Goal: Task Accomplishment & Management: Complete application form

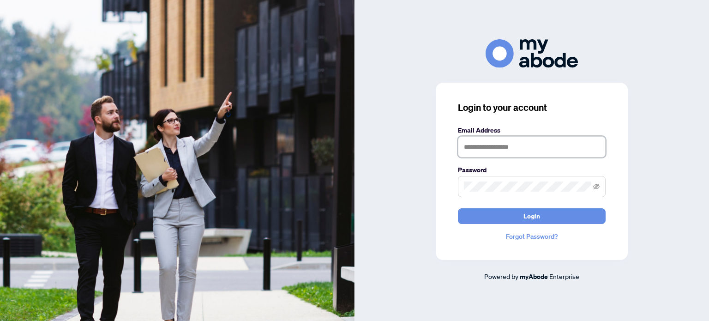
click at [485, 152] on input "text" at bounding box center [532, 146] width 148 height 21
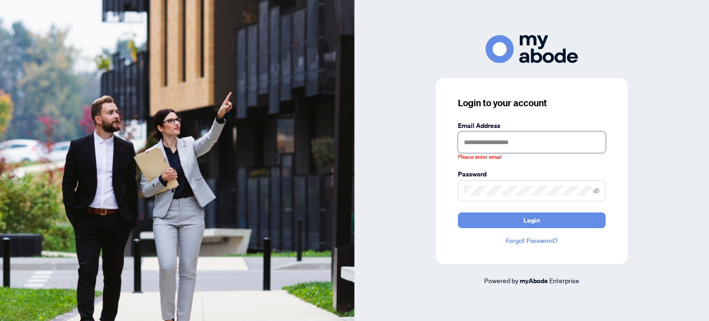
type input "**********"
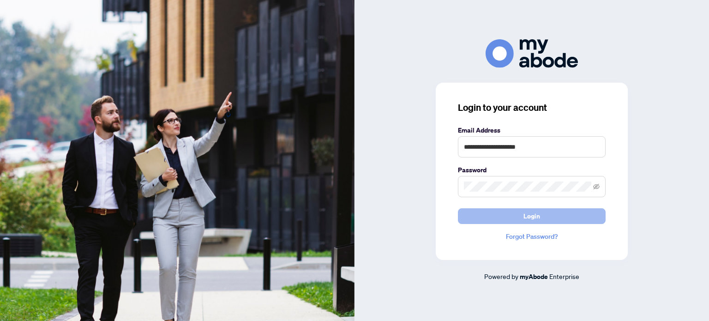
click at [526, 211] on span "Login" at bounding box center [531, 215] width 17 height 15
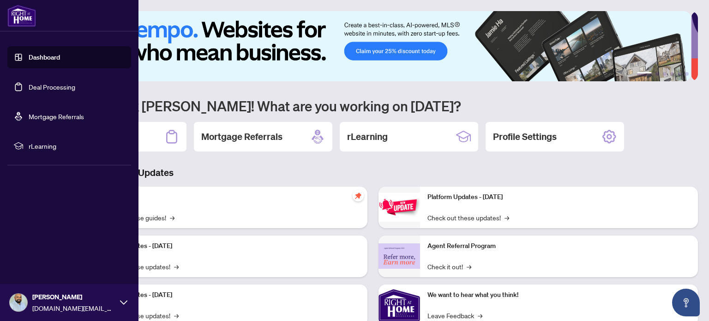
click at [29, 89] on link "Deal Processing" at bounding box center [52, 87] width 47 height 8
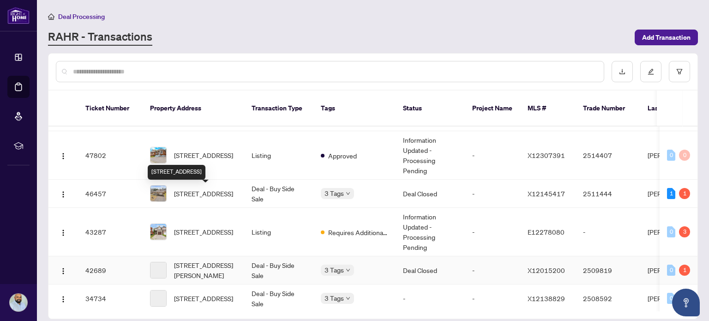
scroll to position [185, 0]
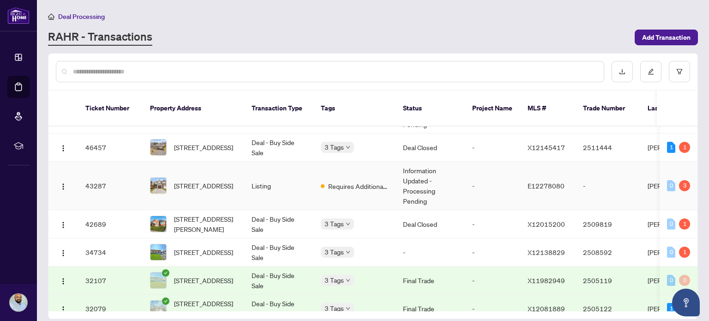
click at [413, 174] on td "Information Updated - Processing Pending" at bounding box center [429, 185] width 69 height 48
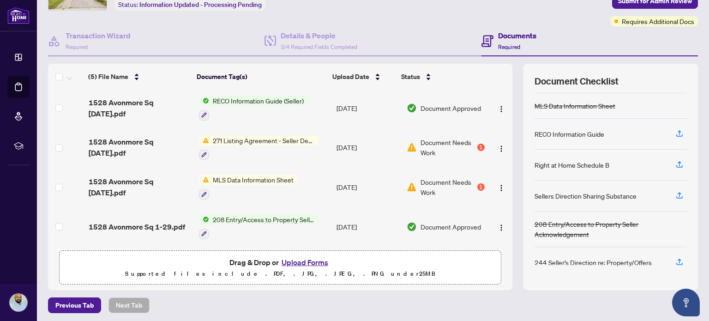
scroll to position [65, 0]
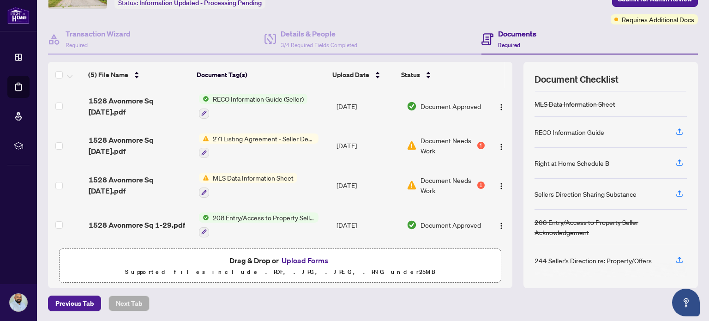
click at [309, 257] on button "Upload Forms" at bounding box center [305, 260] width 52 height 12
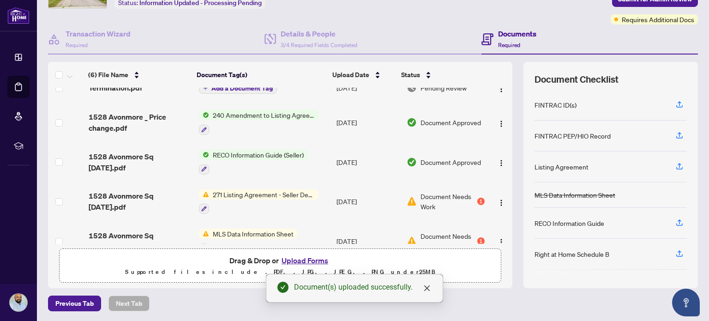
scroll to position [0, 0]
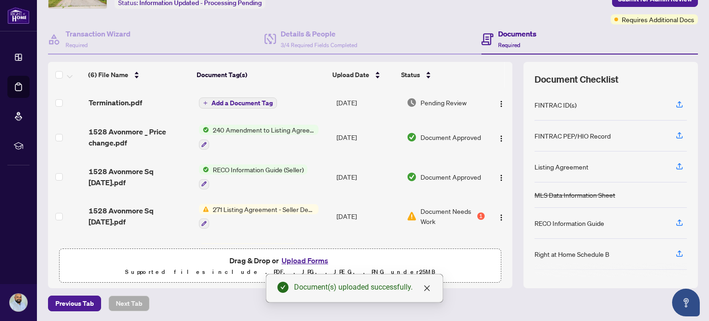
click at [245, 101] on span "Add a Document Tag" at bounding box center [241, 103] width 61 height 6
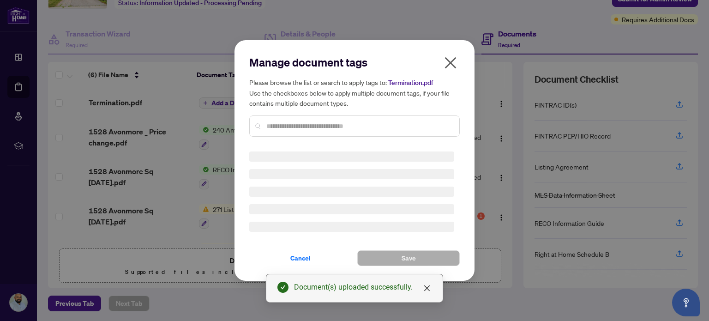
click at [278, 121] on input "text" at bounding box center [358, 126] width 185 height 10
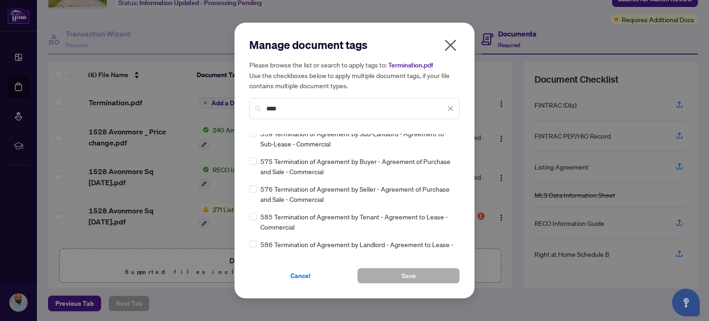
scroll to position [264, 0]
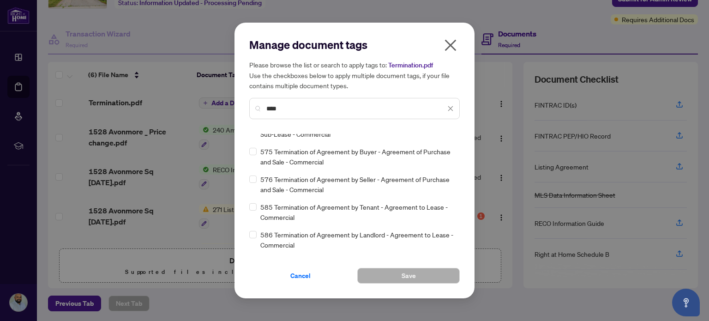
drag, startPoint x: 284, startPoint y: 104, endPoint x: 234, endPoint y: 110, distance: 50.6
click at [234, 110] on div "Manage document tags Please browse the list or search to apply tags to: Termina…" at bounding box center [354, 160] width 709 height 321
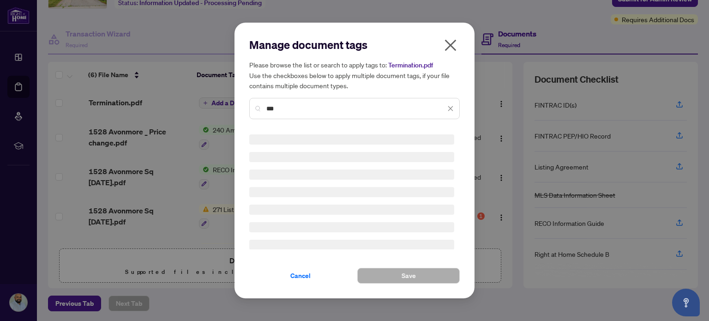
scroll to position [0, 0]
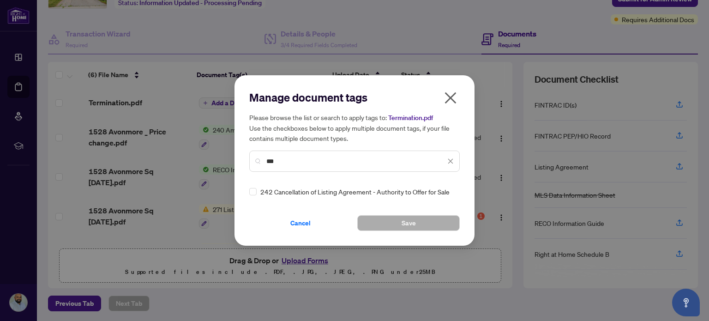
type input "***"
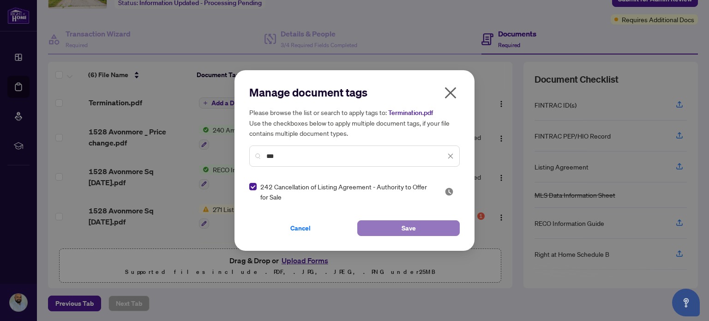
click at [401, 226] on span "Save" at bounding box center [408, 227] width 14 height 15
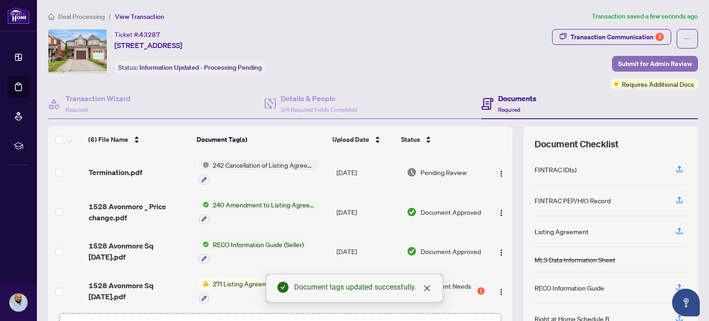
click at [619, 58] on span "Submit for Admin Review" at bounding box center [655, 63] width 74 height 15
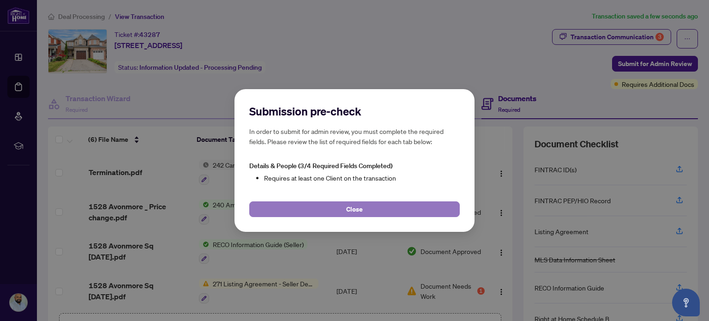
click at [352, 203] on span "Close" at bounding box center [354, 209] width 17 height 15
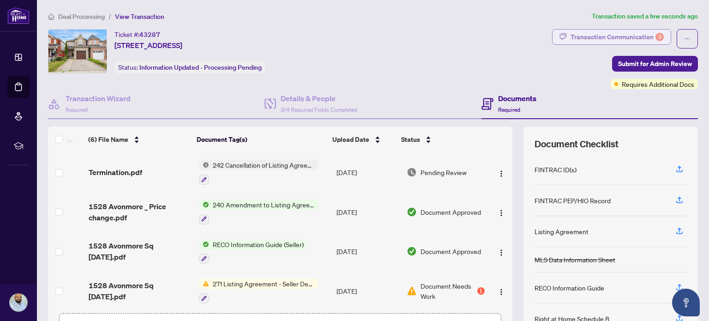
click at [601, 33] on div "Transaction Communication 3" at bounding box center [616, 37] width 93 height 15
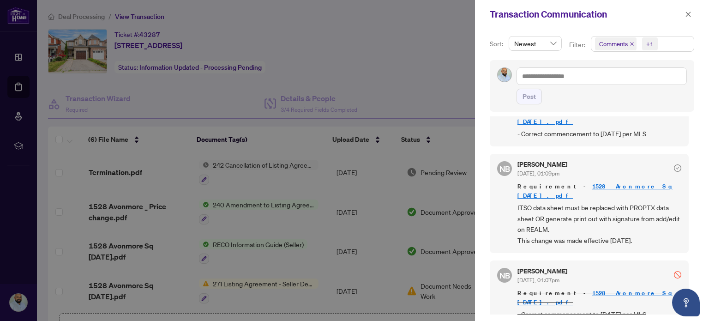
scroll to position [132, 0]
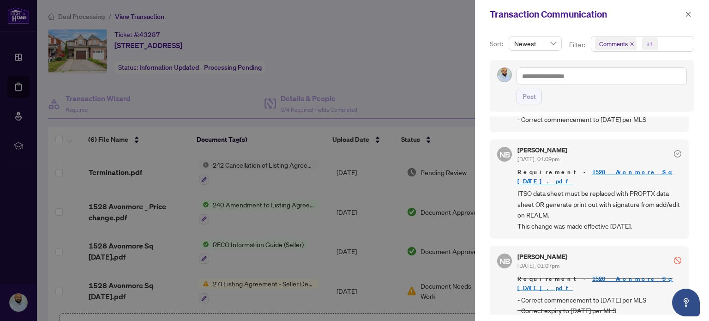
click at [619, 168] on link "1528 Avonmore Sq [DATE].pdf" at bounding box center [594, 176] width 155 height 17
click at [393, 30] on div at bounding box center [354, 160] width 709 height 321
click at [685, 15] on icon "close" at bounding box center [688, 14] width 6 height 6
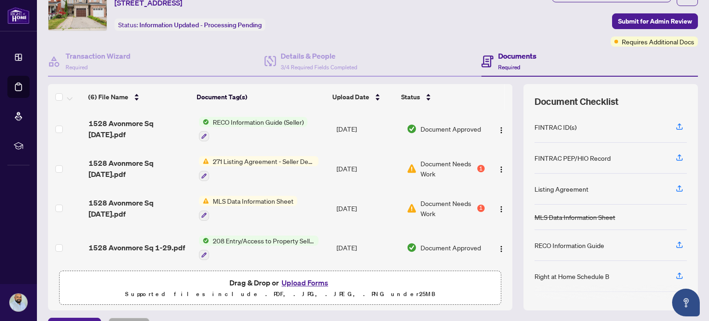
scroll to position [65, 0]
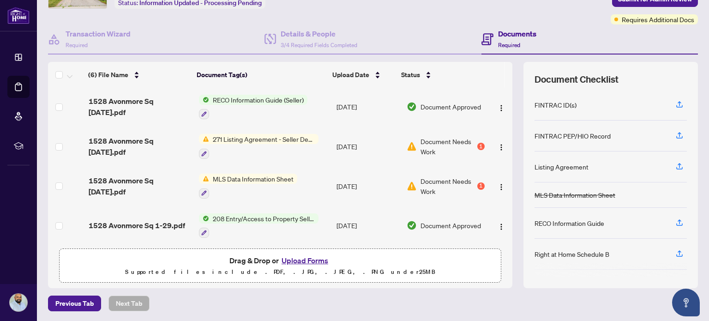
click at [300, 256] on button "Upload Forms" at bounding box center [305, 260] width 52 height 12
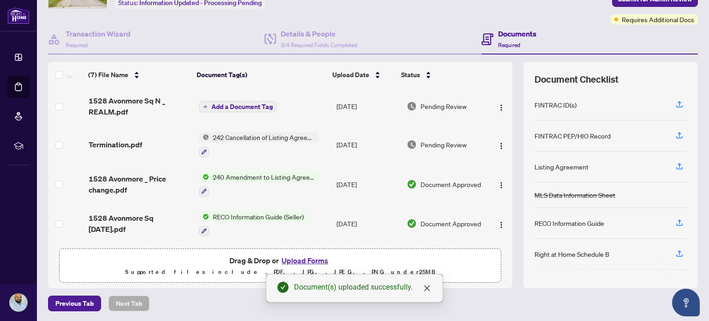
click at [259, 104] on span "Add a Document Tag" at bounding box center [241, 106] width 61 height 6
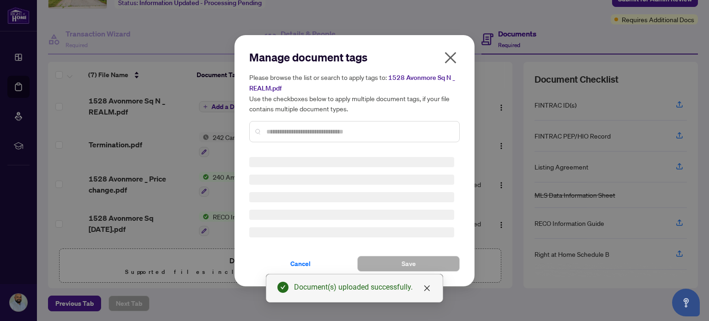
click at [282, 131] on div "Manage document tags Please browse the list or search to apply tags to: 1528 Av…" at bounding box center [354, 100] width 210 height 100
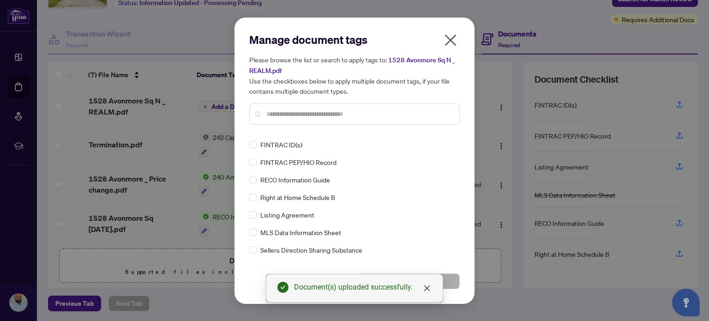
click at [293, 109] on input "text" at bounding box center [358, 114] width 185 height 10
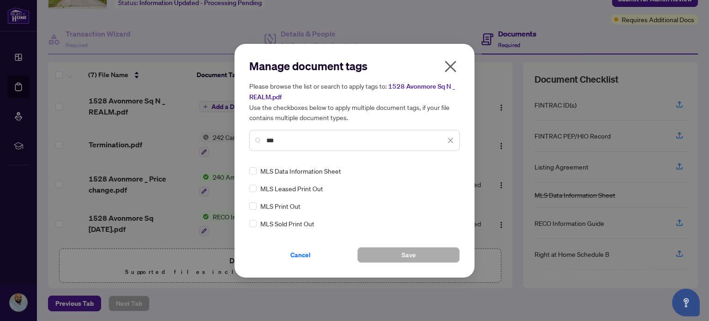
type input "***"
click at [442, 256] on button "Save" at bounding box center [408, 255] width 102 height 16
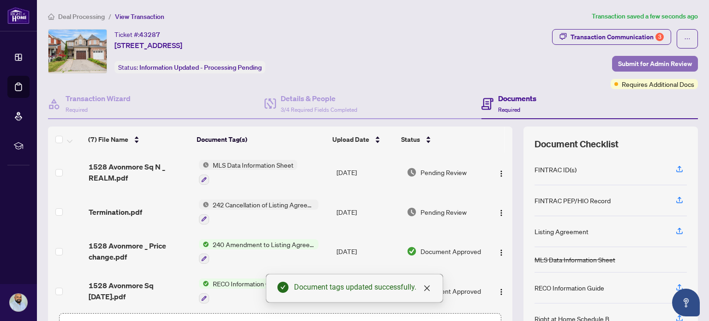
click at [640, 64] on span "Submit for Admin Review" at bounding box center [655, 63] width 74 height 15
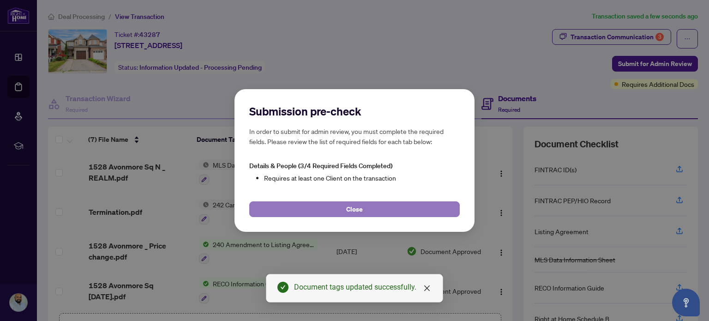
click at [419, 207] on button "Close" at bounding box center [354, 209] width 210 height 16
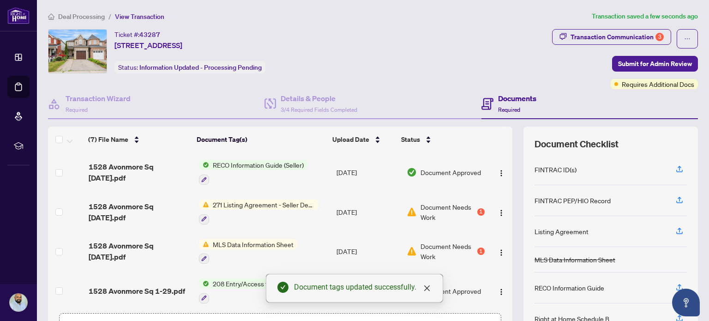
scroll to position [65, 0]
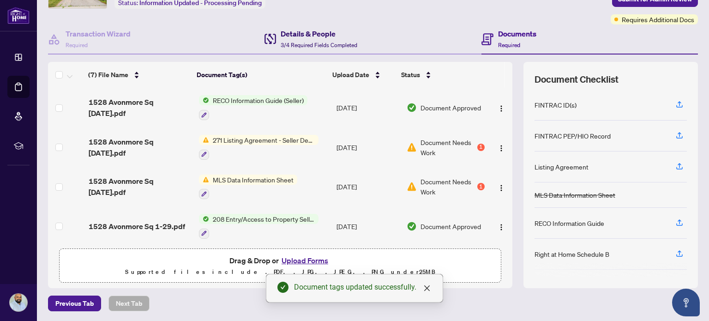
click at [317, 39] on div "Details & People 3/4 Required Fields Completed" at bounding box center [318, 39] width 77 height 22
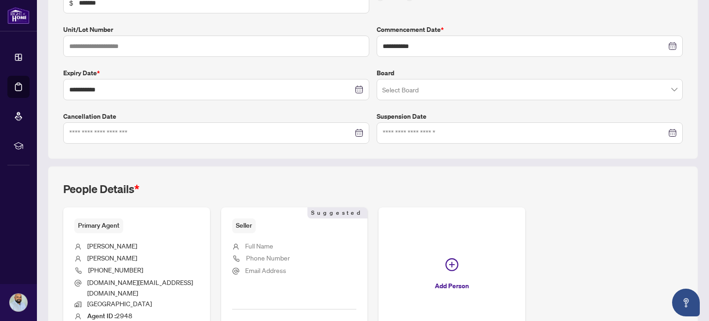
scroll to position [247, 0]
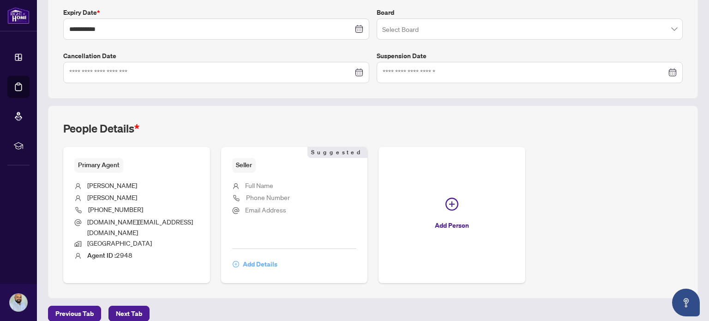
click at [259, 256] on span "Add Details" at bounding box center [260, 263] width 35 height 15
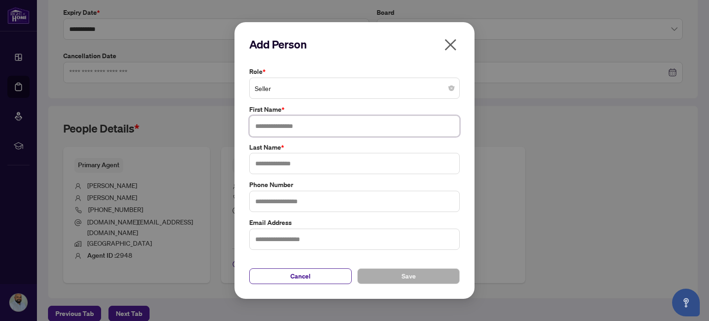
click at [314, 124] on input "text" at bounding box center [354, 125] width 210 height 21
type input "*****"
click at [290, 161] on input "text" at bounding box center [354, 163] width 210 height 21
type input "******"
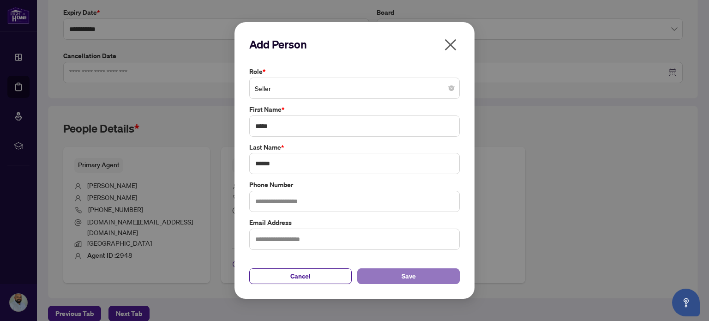
click at [444, 277] on button "Save" at bounding box center [408, 276] width 102 height 16
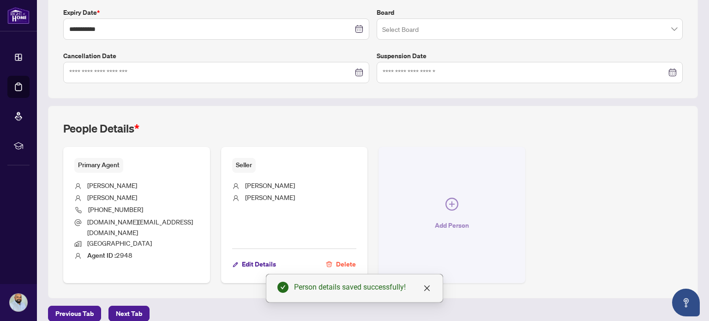
click at [448, 197] on icon "plus-circle" at bounding box center [451, 203] width 13 height 13
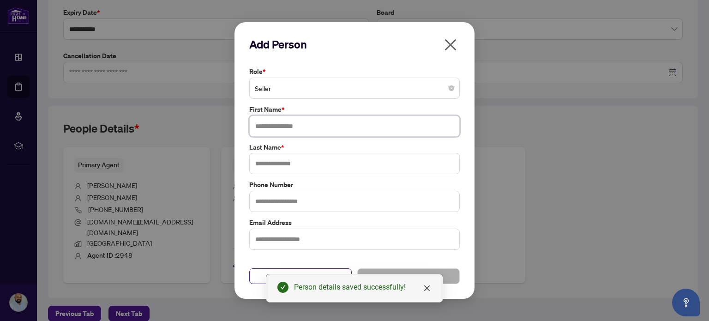
click at [313, 124] on input "text" at bounding box center [354, 125] width 210 height 21
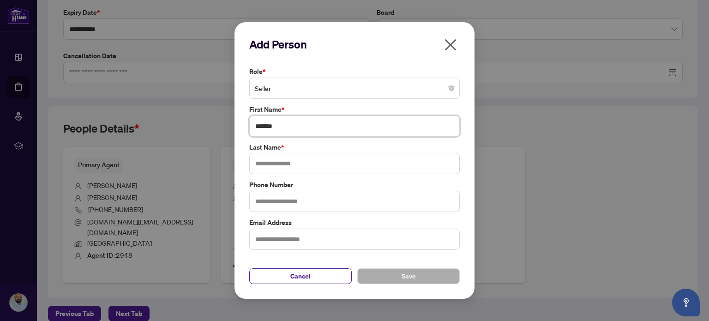
type input "*******"
click at [291, 167] on input "text" at bounding box center [354, 163] width 210 height 21
type input "**********"
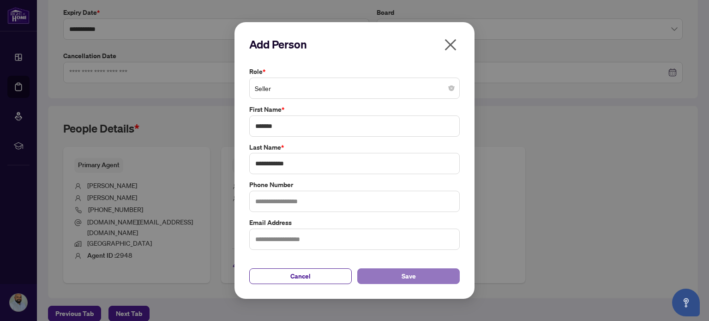
click at [434, 279] on button "Save" at bounding box center [408, 276] width 102 height 16
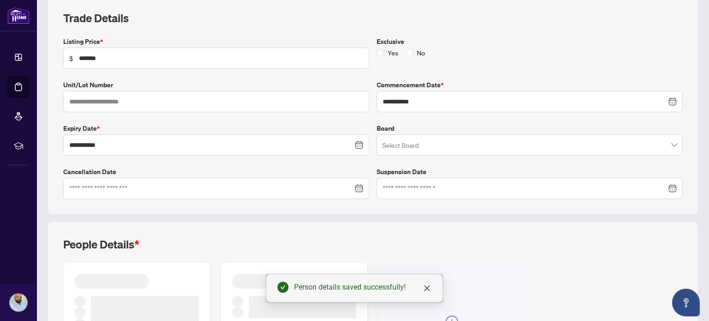
scroll to position [0, 0]
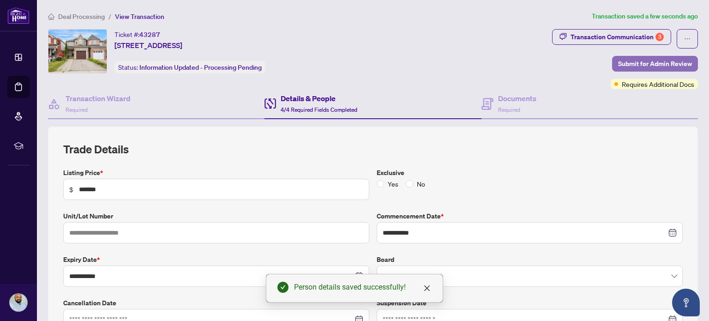
click at [625, 70] on span "Submit for Admin Review" at bounding box center [655, 63] width 74 height 15
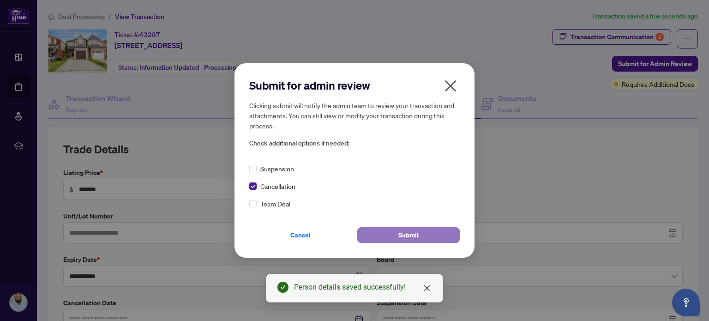
click at [425, 236] on button "Submit" at bounding box center [408, 235] width 102 height 16
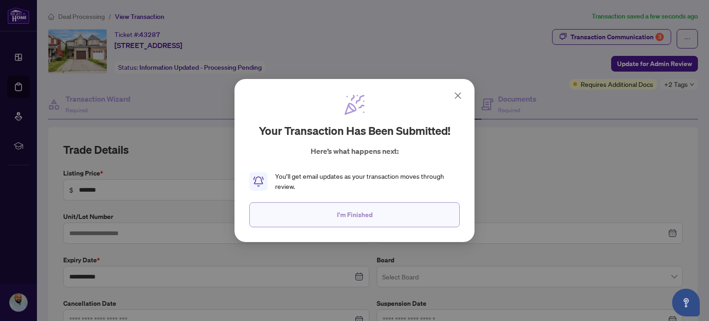
click at [398, 210] on button "I'm Finished" at bounding box center [354, 214] width 210 height 25
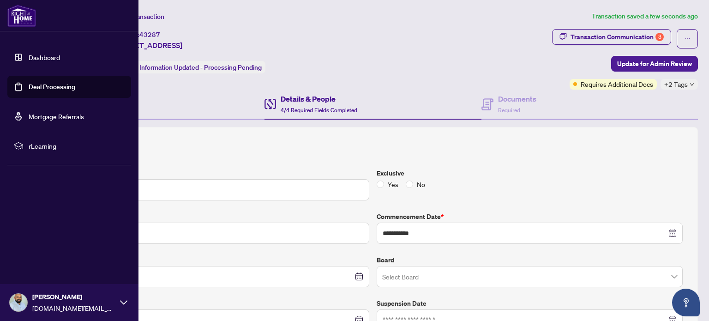
click at [29, 83] on link "Deal Processing" at bounding box center [52, 87] width 47 height 8
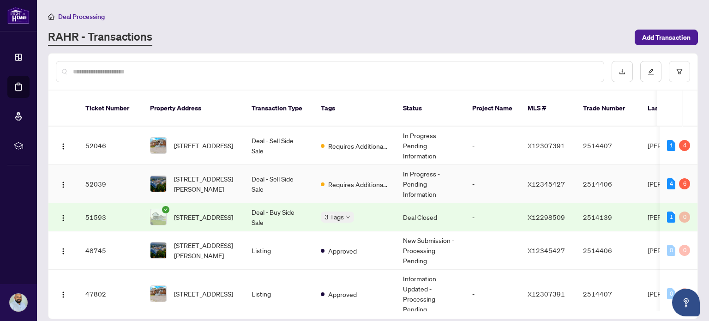
click at [226, 173] on span "505-107 Roger St, Waterloo, Ontario N2J 0G3, Canada" at bounding box center [205, 183] width 63 height 20
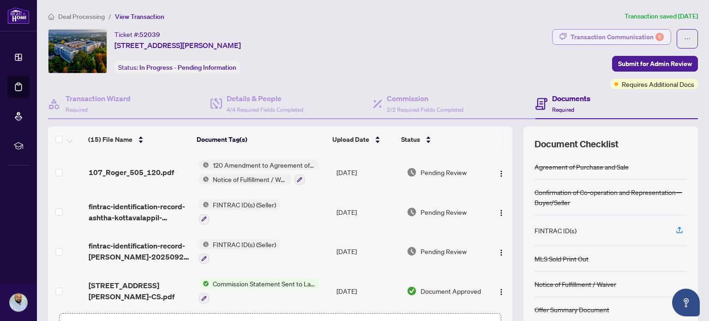
click at [607, 35] on div "Transaction Communication 6" at bounding box center [616, 37] width 93 height 15
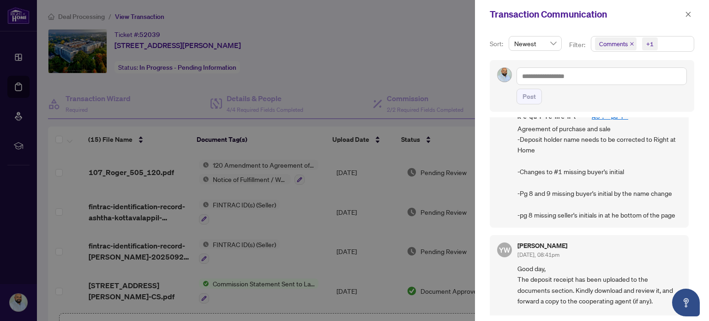
scroll to position [554, 0]
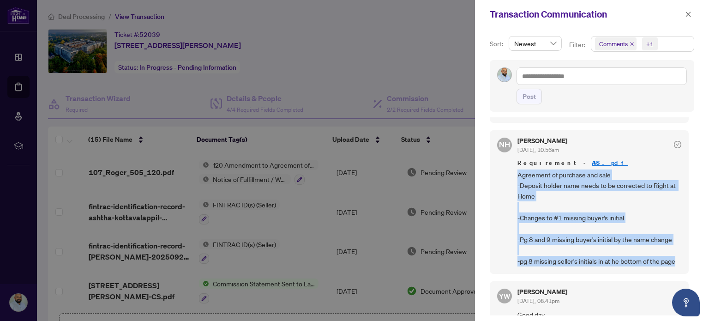
drag, startPoint x: 518, startPoint y: 168, endPoint x: 682, endPoint y: 262, distance: 189.2
click at [682, 262] on div "NH Nazia Hossain Sep/23/2025, 10:56am Requirement - APS.pdf Agreement of purcha…" at bounding box center [588, 201] width 199 height 143
copy span "Agreement of purchase and sale -Deposit holder name needs to be corrected to Ri…"
click at [618, 185] on span "Agreement of purchase and sale -Deposit holder name needs to be corrected to Ri…" at bounding box center [599, 217] width 164 height 97
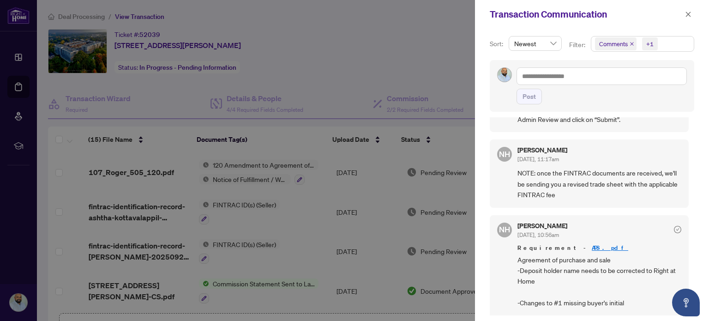
scroll to position [369, 0]
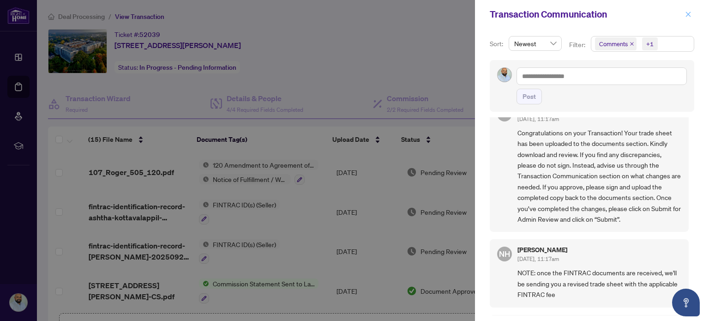
click at [685, 13] on icon "close" at bounding box center [688, 14] width 6 height 6
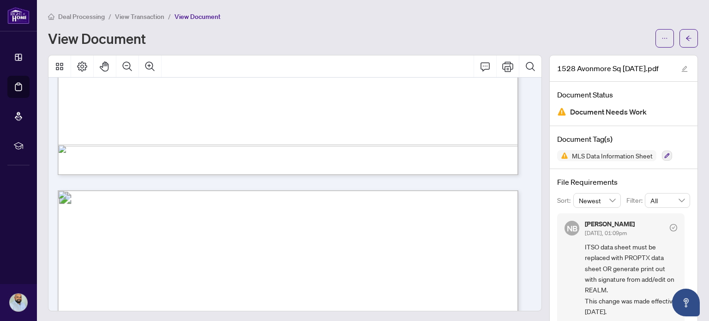
scroll to position [692, 0]
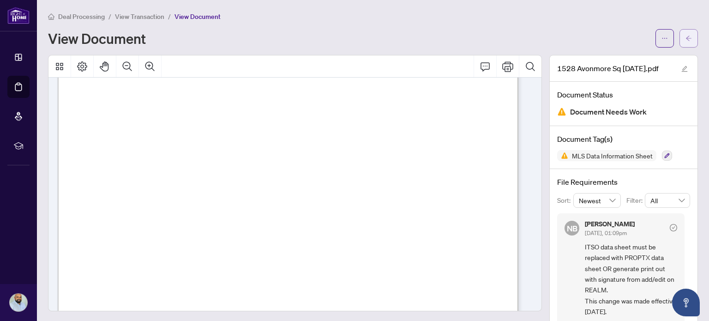
click at [679, 37] on button "button" at bounding box center [688, 38] width 18 height 18
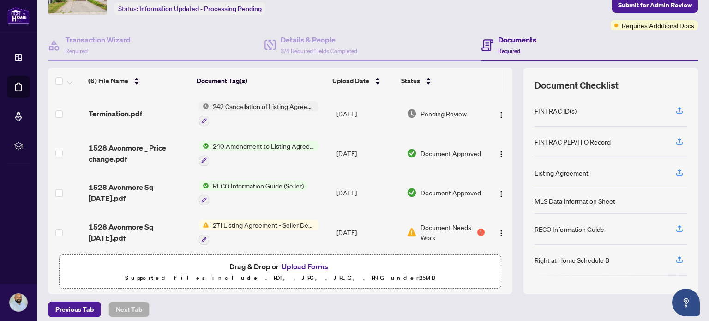
scroll to position [65, 0]
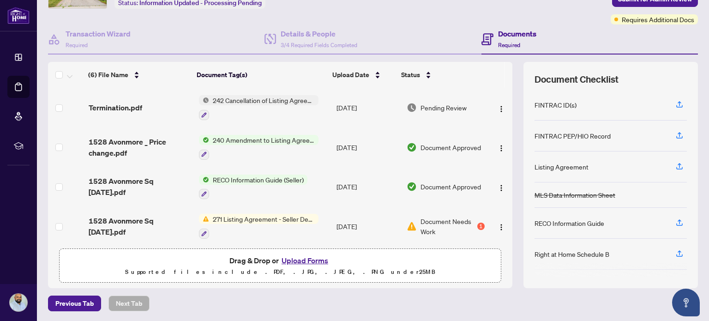
click at [318, 258] on button "Upload Forms" at bounding box center [305, 260] width 52 height 12
